Goal: Information Seeking & Learning: Find specific fact

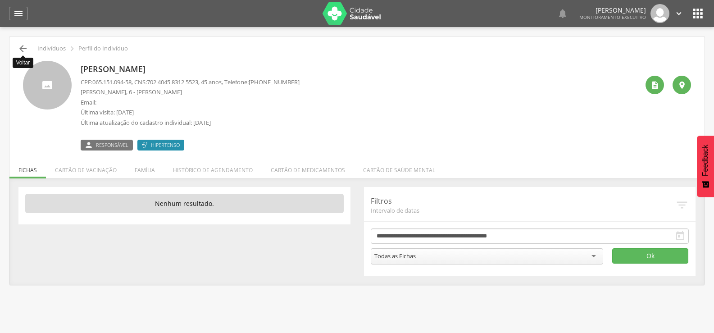
click at [24, 48] on icon "" at bounding box center [23, 48] width 11 height 11
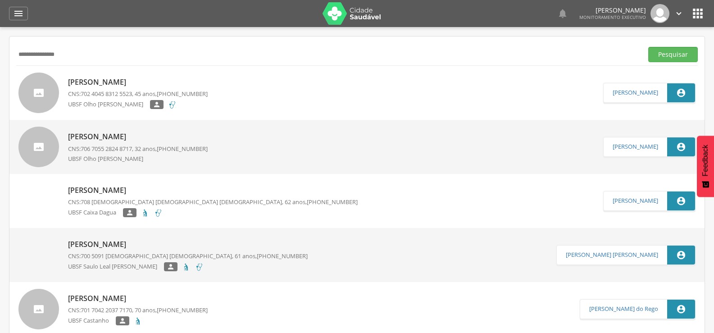
drag, startPoint x: 132, startPoint y: 57, endPoint x: 0, endPoint y: 59, distance: 132.4
click at [0, 59] on div " Supervisão  Distritos  Ubs Coordenador: - Queimadas / PB Intervalo de Tempo…" at bounding box center [357, 193] width 714 height 333
type input "**********"
click at [648, 47] on button "Pesquisar" at bounding box center [673, 54] width 50 height 15
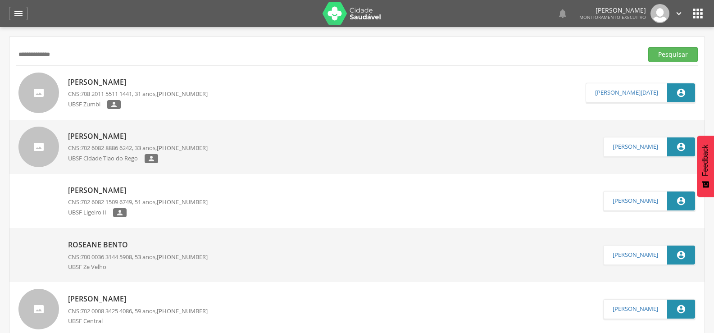
click at [112, 82] on p "[PERSON_NAME]" at bounding box center [138, 82] width 140 height 10
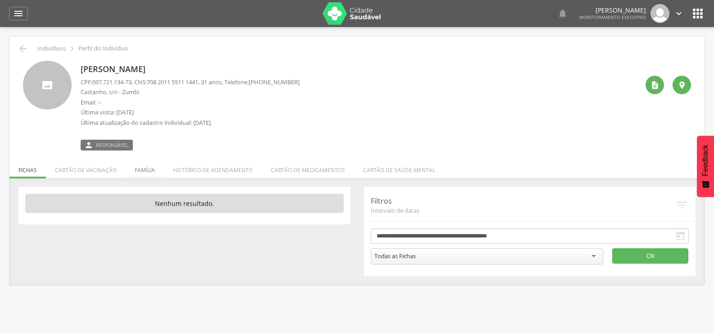
click at [147, 165] on li "Família" at bounding box center [145, 167] width 38 height 21
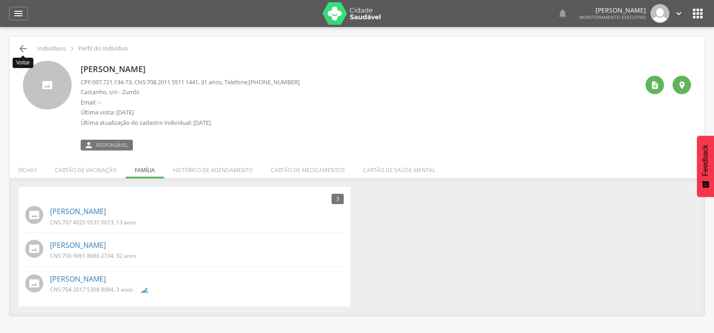
click at [24, 48] on icon "" at bounding box center [23, 48] width 11 height 11
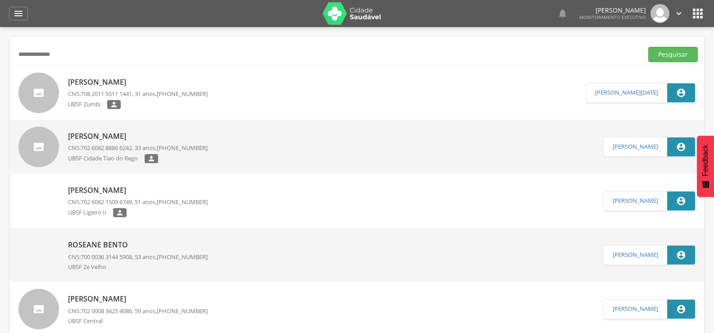
click at [127, 85] on p "[PERSON_NAME]" at bounding box center [138, 82] width 140 height 10
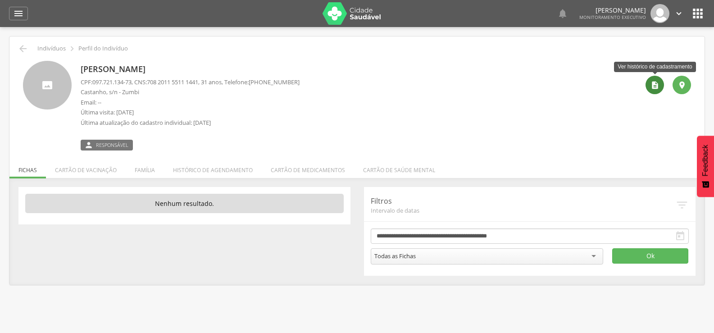
click at [656, 86] on icon "" at bounding box center [654, 85] width 9 height 9
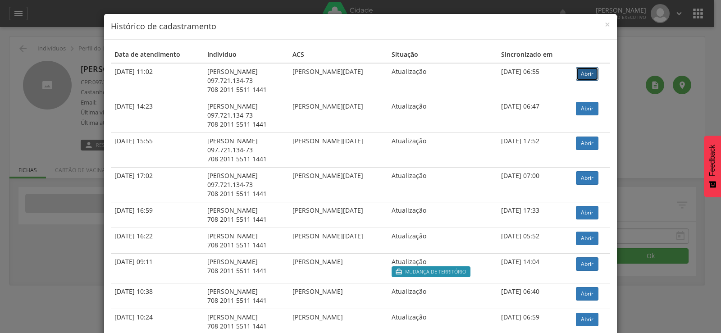
click at [581, 72] on link "Abrir" at bounding box center [587, 74] width 23 height 14
click at [616, 24] on div "× Histórico de cadastramento Data de atendimento Indivíduo ACS Situação Sincron…" at bounding box center [360, 166] width 721 height 333
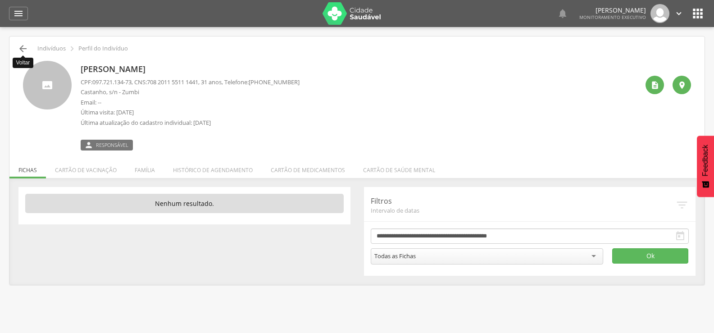
click at [24, 53] on icon "" at bounding box center [23, 48] width 11 height 11
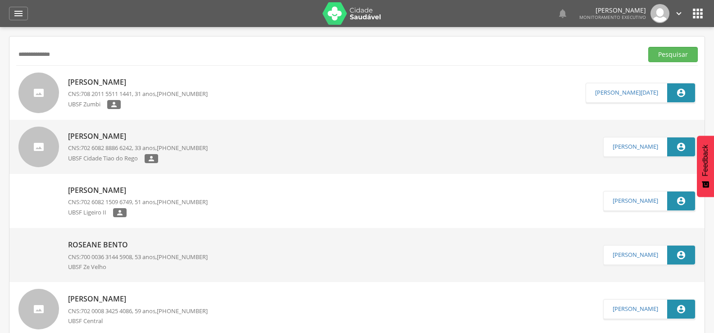
drag, startPoint x: 136, startPoint y: 61, endPoint x: 0, endPoint y: 18, distance: 142.6
click at [0, 18] on div " Dashboard Supervisão Produtividade Mapa da cidade Mapa de cobertura Ranking A…" at bounding box center [357, 166] width 714 height 333
type input "**********"
click at [648, 47] on button "Pesquisar" at bounding box center [673, 54] width 50 height 15
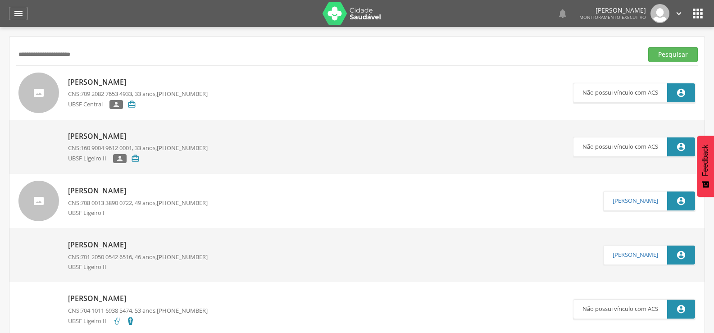
click at [358, 6] on img at bounding box center [351, 13] width 59 height 23
